Goal: Register for event/course

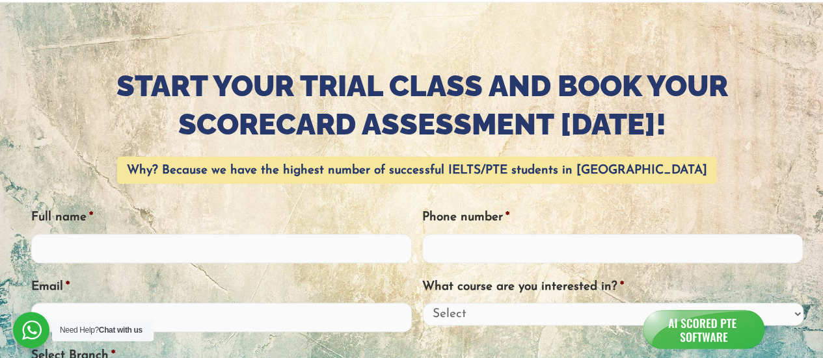
scroll to position [130, 0]
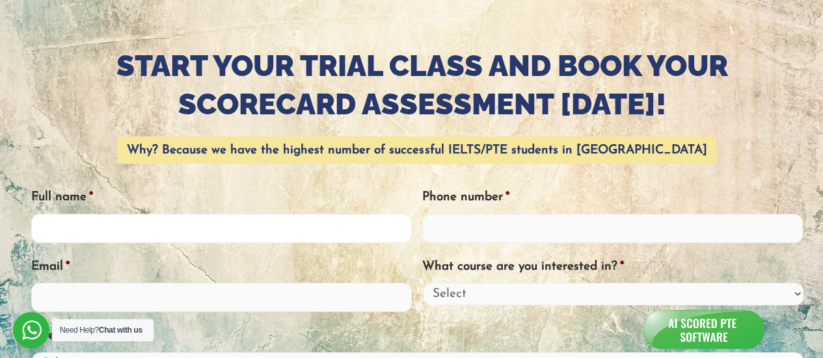
click at [87, 214] on input "Full name *" at bounding box center [221, 228] width 381 height 29
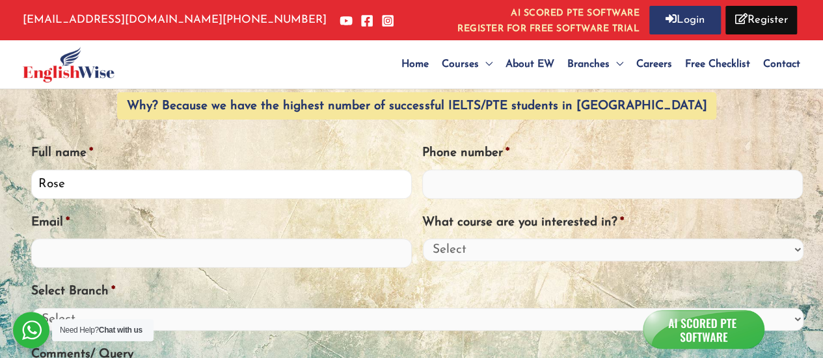
scroll to position [195, 0]
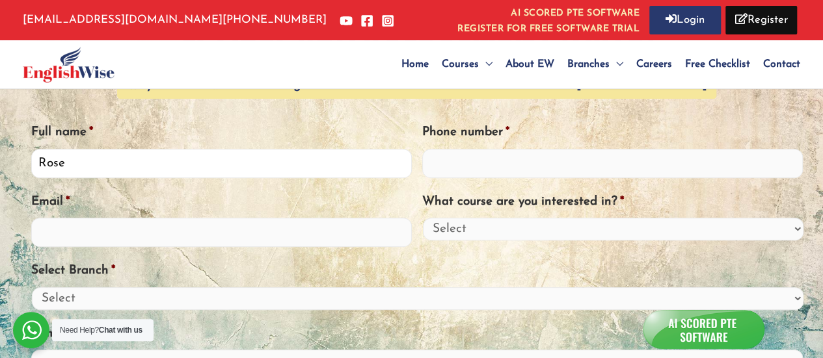
type input "Rose"
click at [488, 165] on input "Phone number *" at bounding box center [612, 163] width 381 height 29
type input "0415937186"
click at [122, 227] on input "Email *" at bounding box center [221, 232] width 381 height 29
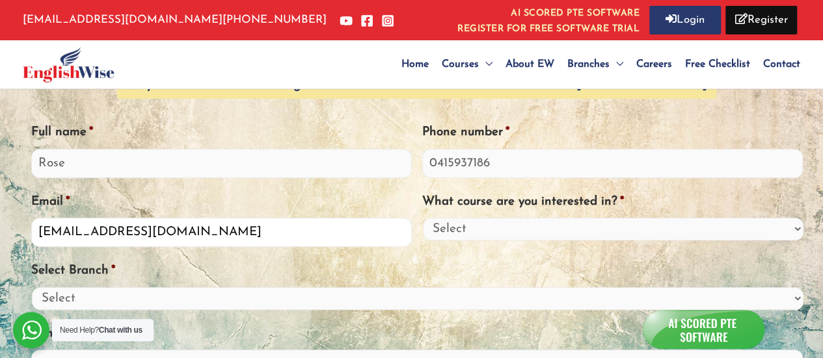
type input "[EMAIL_ADDRESS][DOMAIN_NAME]"
click at [546, 231] on select "Select PTE IELTS OET General English" at bounding box center [613, 229] width 381 height 23
select select "PTE"
click at [423, 218] on select "Select PTE IELTS OET General English" at bounding box center [613, 229] width 381 height 23
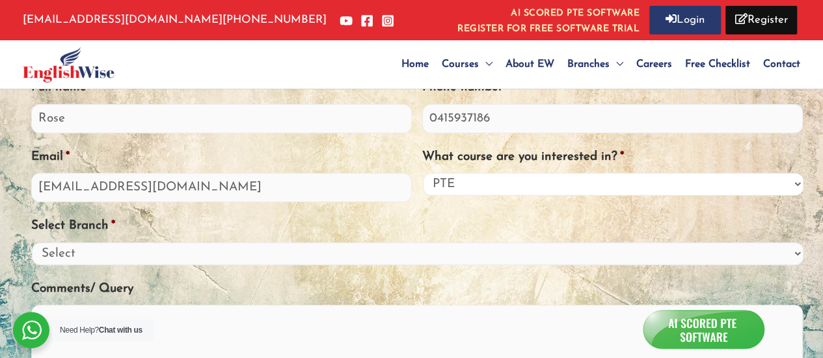
scroll to position [260, 0]
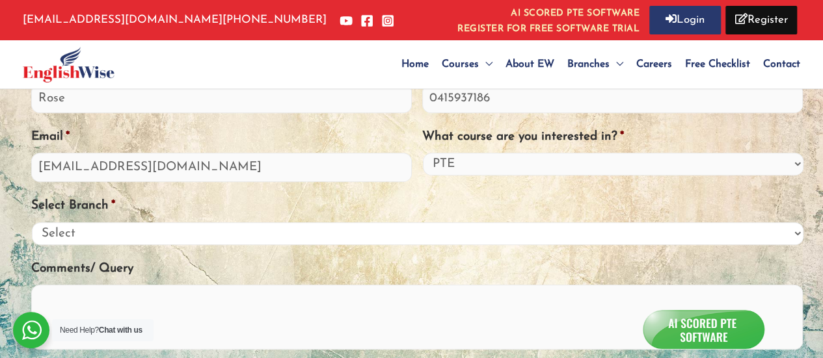
click at [139, 230] on select "Select Online [GEOGRAPHIC_DATA]" at bounding box center [418, 234] width 772 height 23
click at [32, 223] on select "Select Online [GEOGRAPHIC_DATA]" at bounding box center [418, 234] width 772 height 23
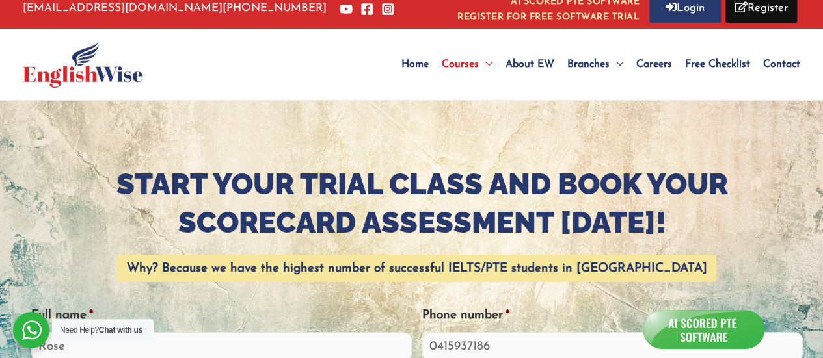
scroll to position [0, 0]
